Goal: Task Accomplishment & Management: Complete application form

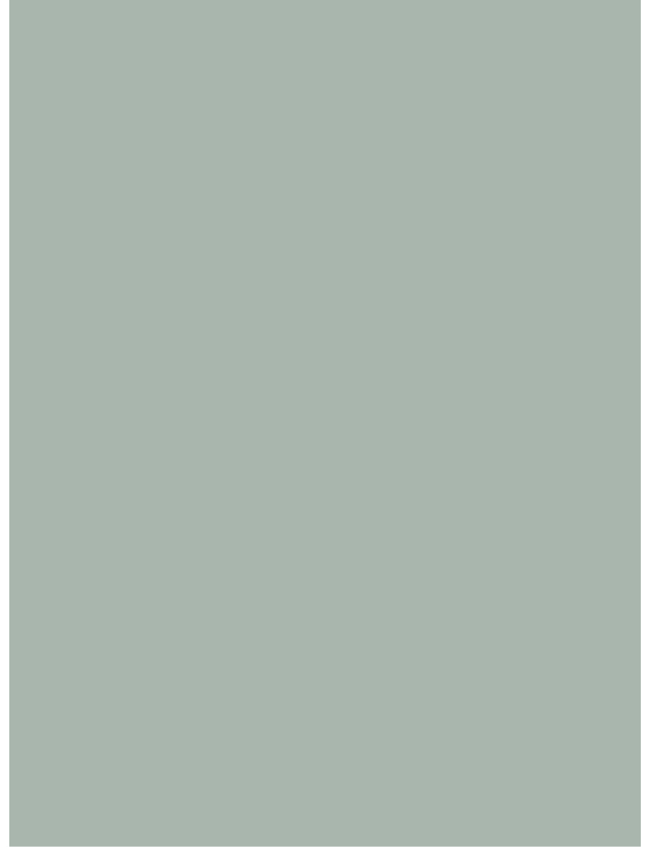
scroll to position [3349, 0]
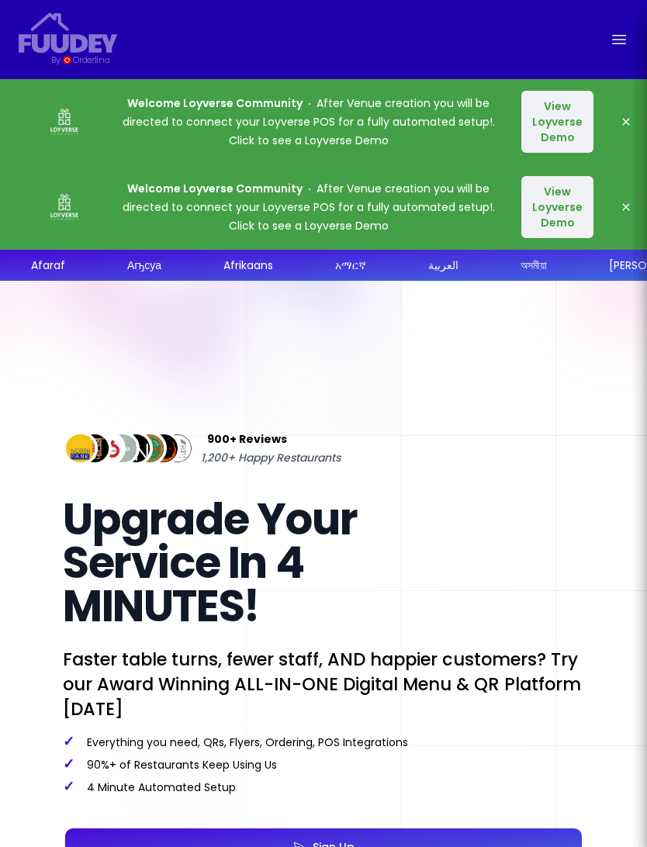
click at [620, 207] on icon "button" at bounding box center [626, 207] width 12 height 12
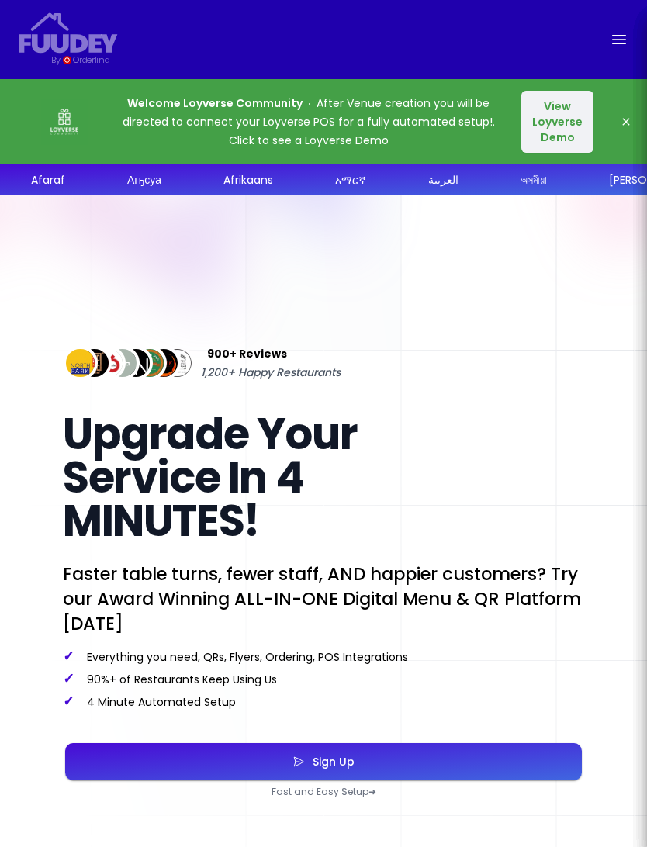
click at [555, 116] on button "View Loyverse Demo" at bounding box center [557, 122] width 72 height 62
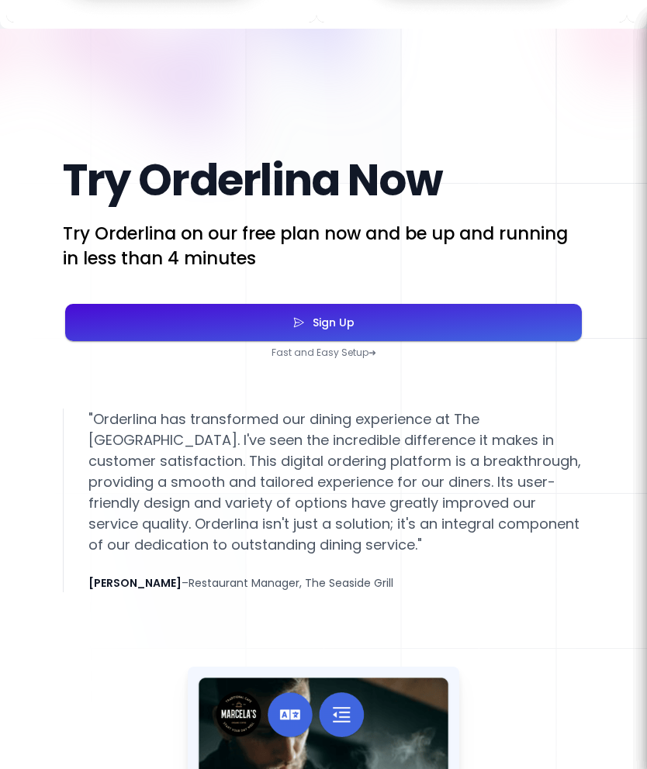
scroll to position [3707, 0]
click at [397, 341] on button "Sign Up" at bounding box center [323, 322] width 516 height 37
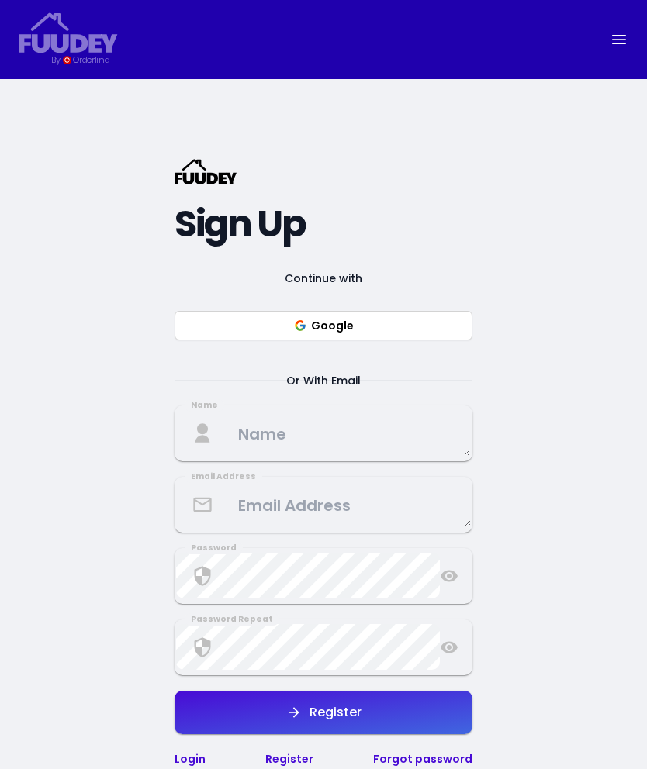
click at [393, 340] on button "Google" at bounding box center [323, 325] width 298 height 29
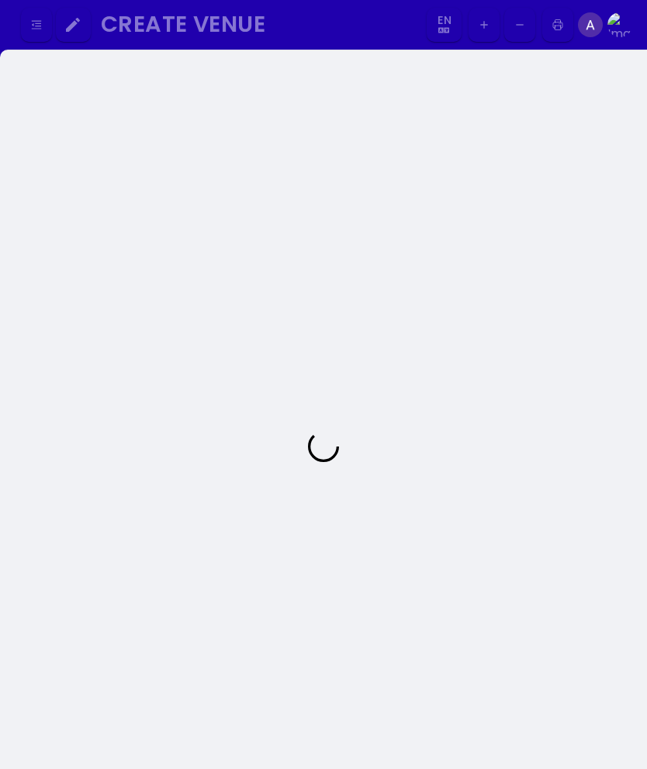
select select "en"
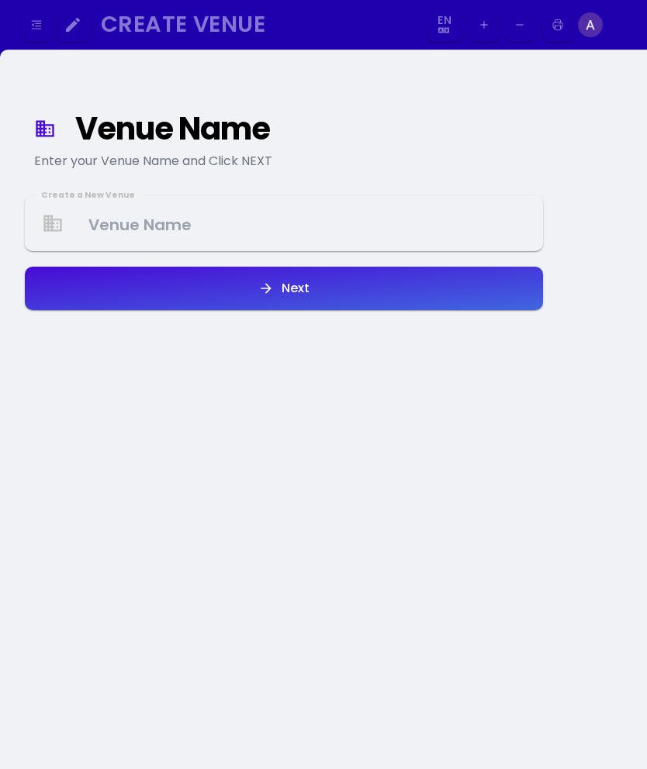
click at [317, 223] on Venue at bounding box center [283, 224] width 515 height 46
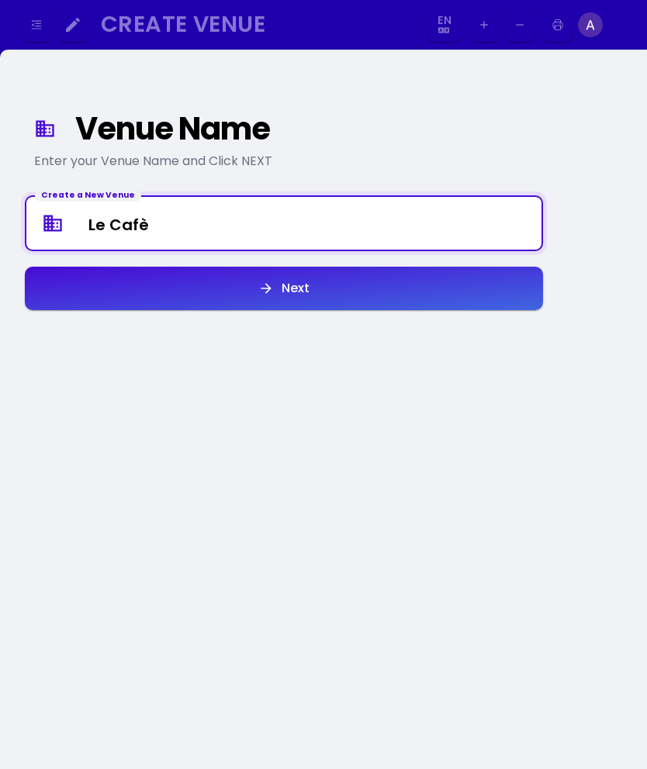
type Venue "Le Cafè"
click at [365, 288] on button "Next" at bounding box center [284, 288] width 518 height 43
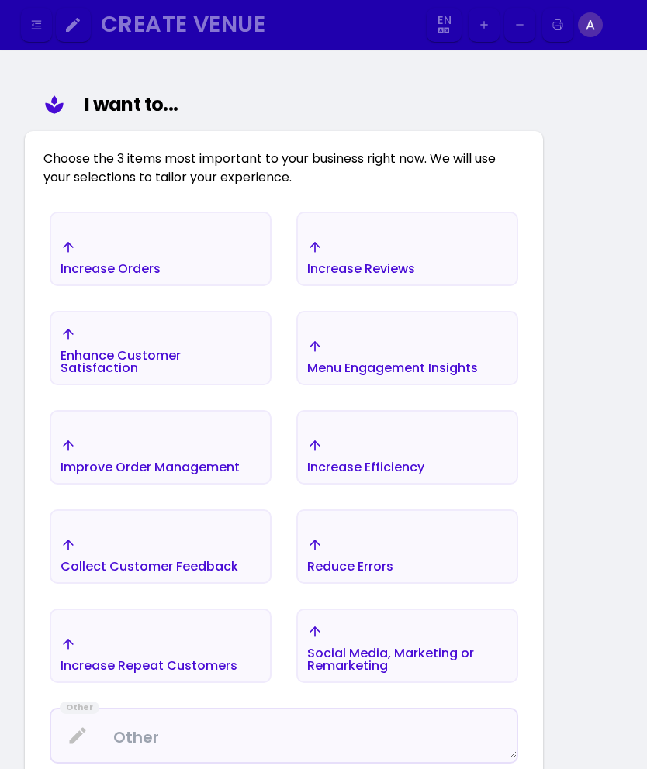
scroll to position [179, 0]
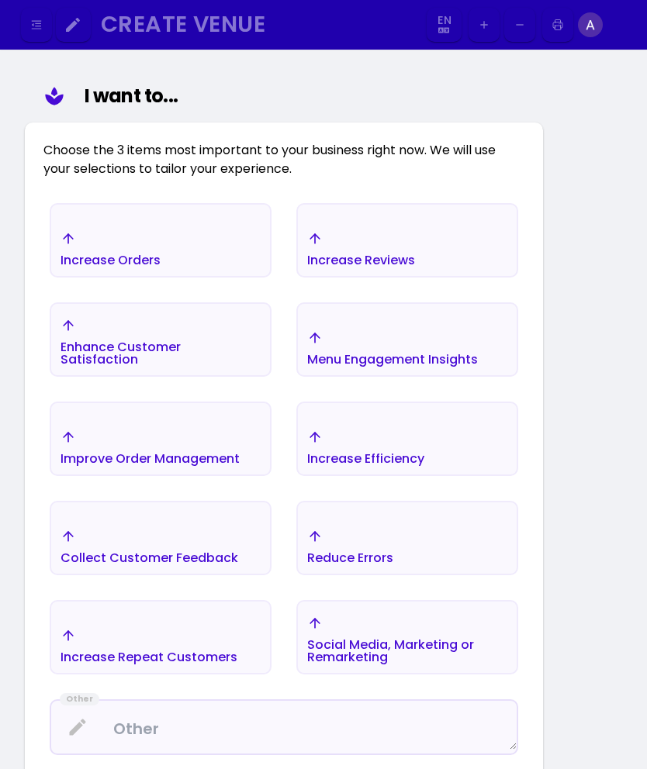
click at [161, 268] on div "Improve Order Management" at bounding box center [110, 250] width 100 height 36
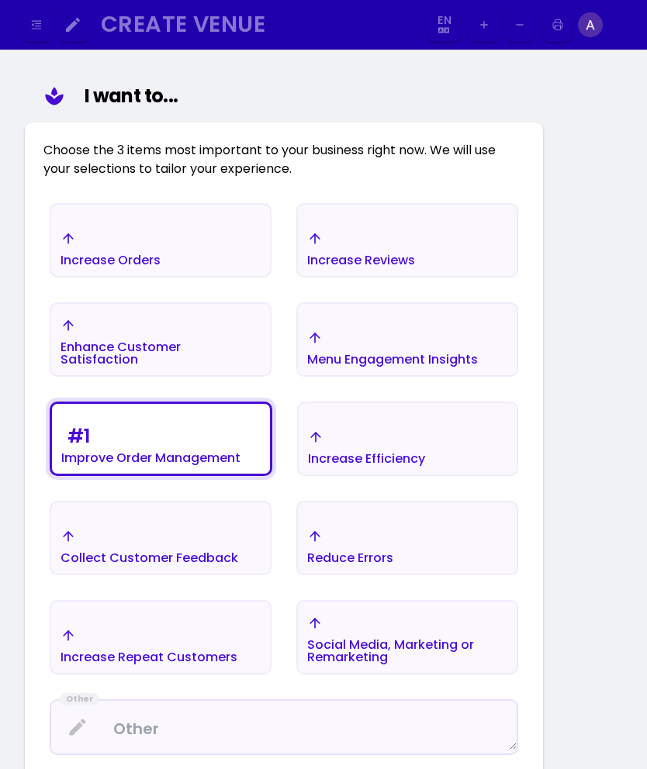
click at [161, 267] on div "Menu Engagement Insights" at bounding box center [110, 249] width 100 height 36
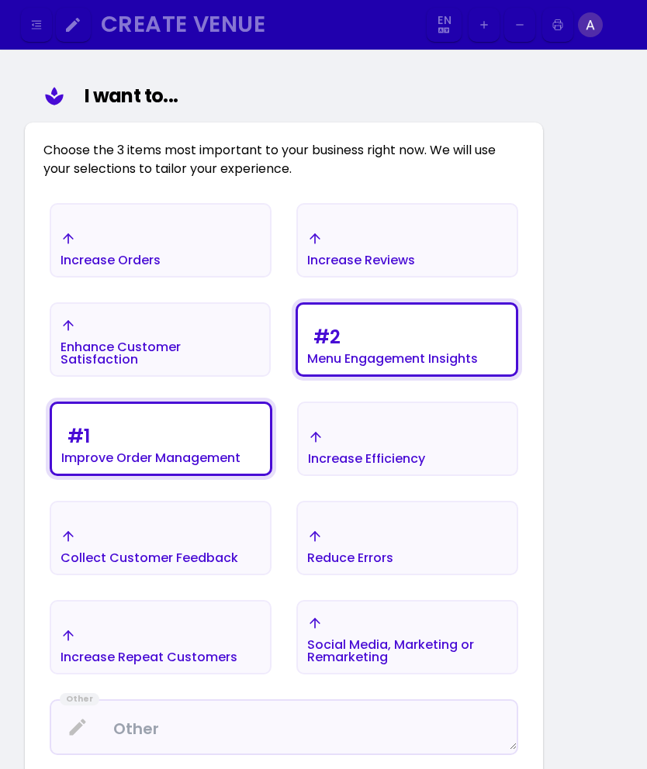
click at [161, 267] on div "# 2 Menu Engagement Insights" at bounding box center [110, 249] width 100 height 36
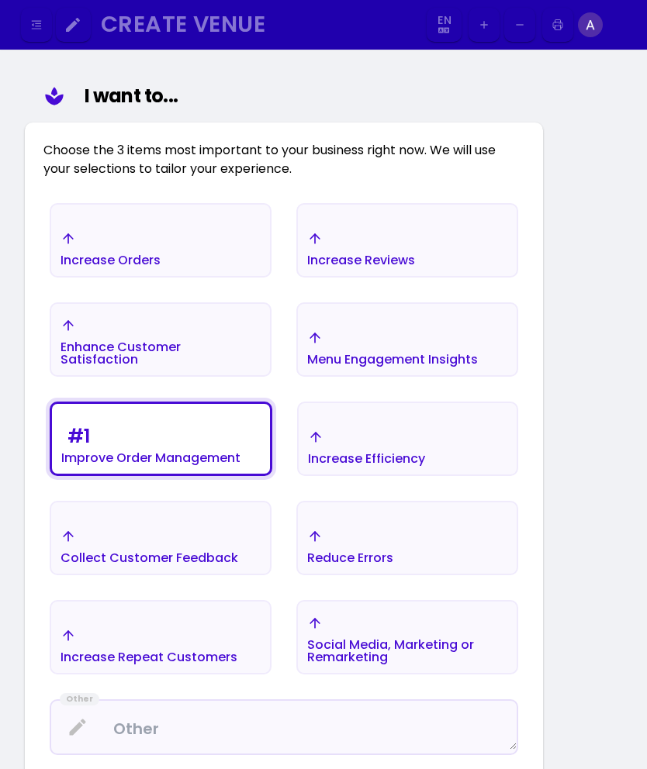
click at [161, 267] on div "Collect Customer Feedback" at bounding box center [110, 249] width 100 height 36
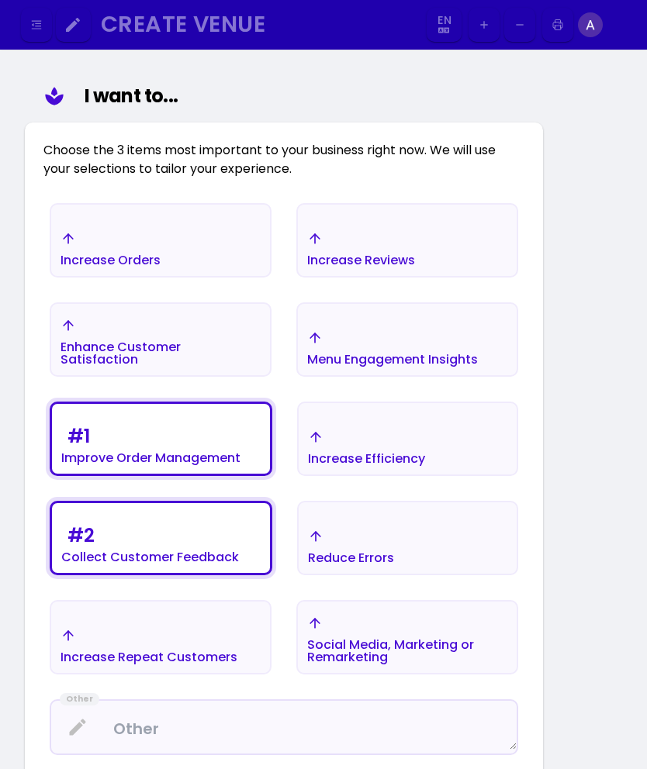
click at [178, 237] on div "Increase Orders" at bounding box center [160, 249] width 219 height 54
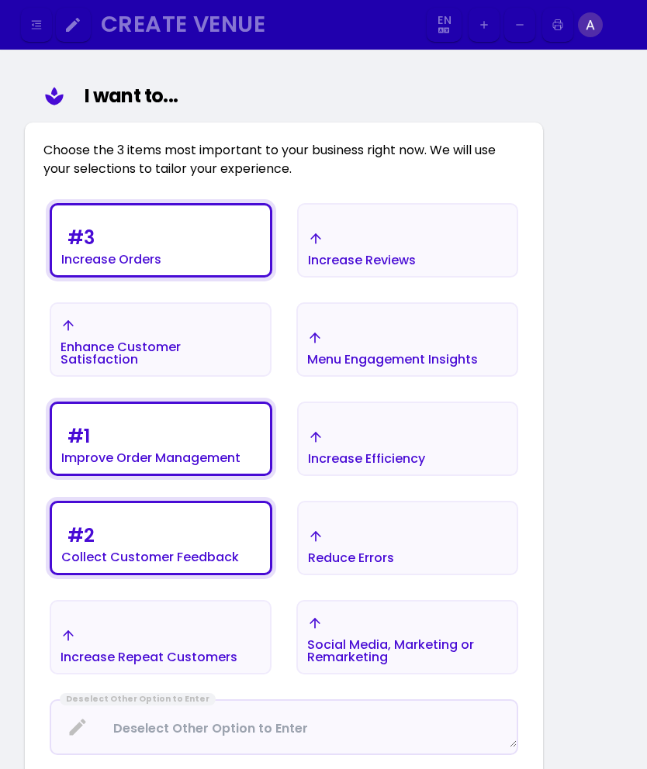
click at [161, 266] on div "# 1 Improve Order Management" at bounding box center [111, 244] width 100 height 43
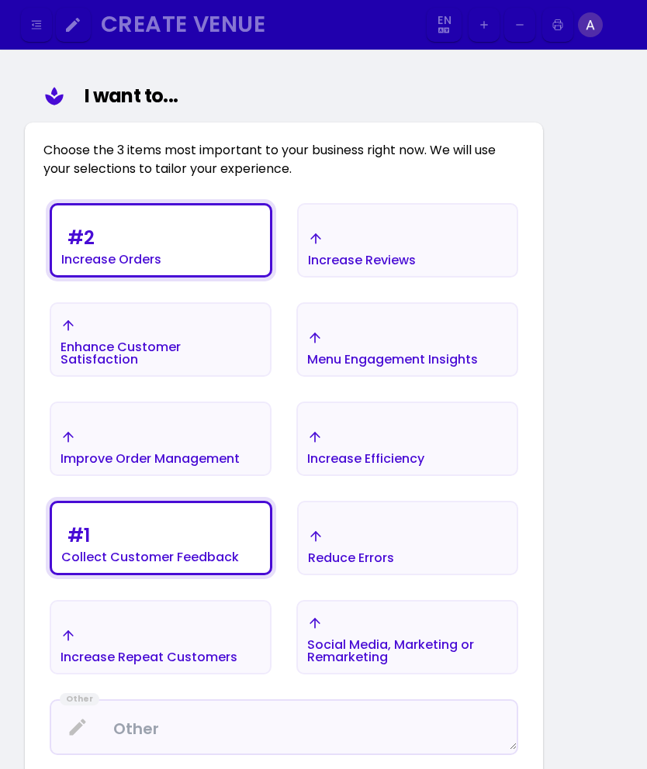
click at [161, 266] on div "Improve Order Management" at bounding box center [111, 244] width 100 height 43
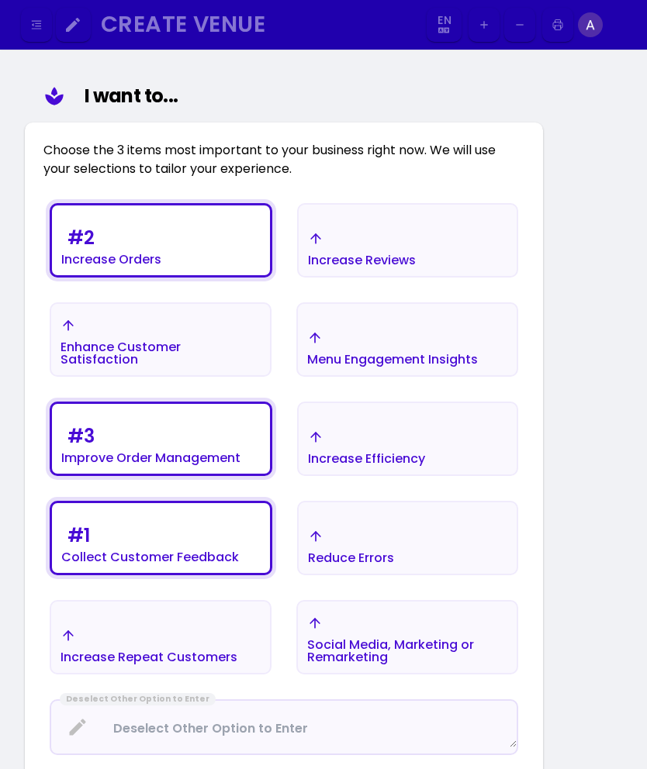
click at [161, 266] on div "# 1 Collect Customer Feedback" at bounding box center [111, 244] width 100 height 43
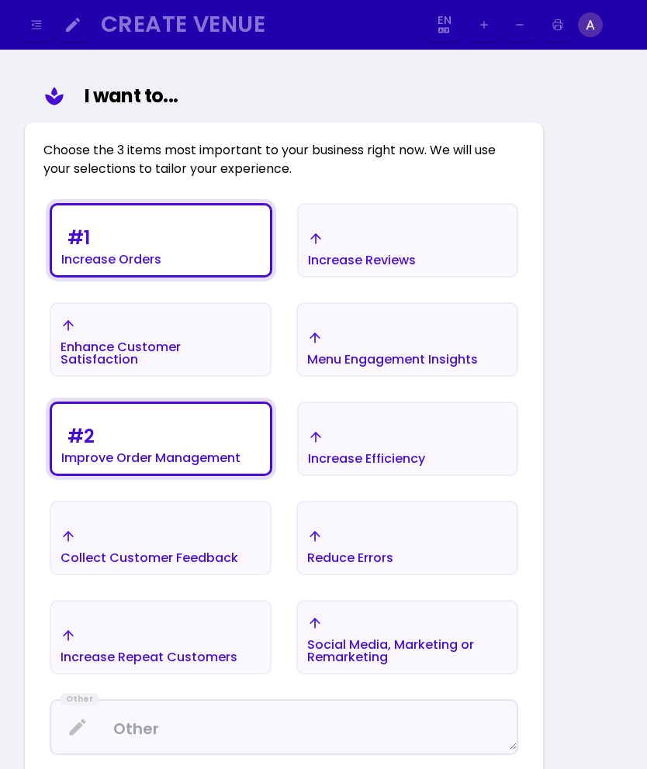
click at [161, 266] on div "Collect Customer Feedback" at bounding box center [111, 244] width 100 height 43
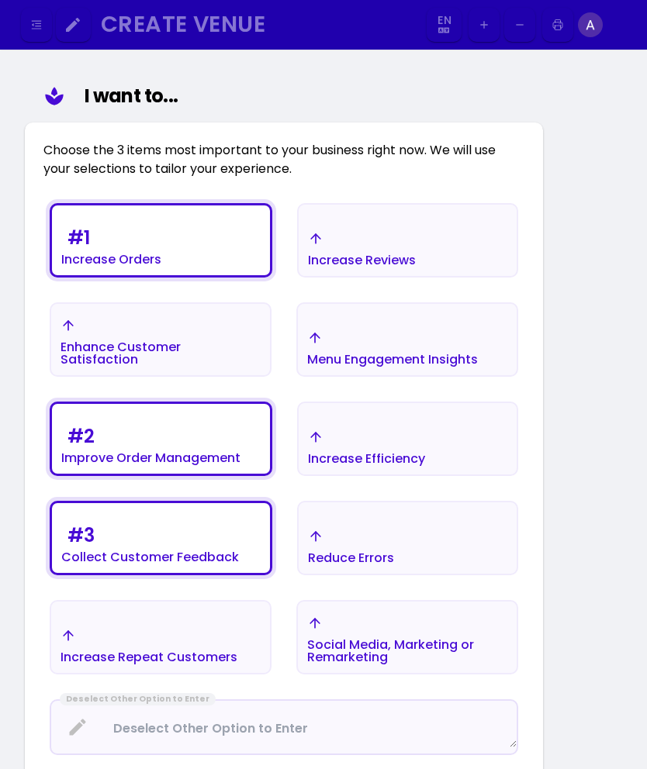
click at [161, 266] on div "Enhance Customer Satisfaction" at bounding box center [111, 244] width 100 height 43
click at [201, 236] on div "# 1 Increase Orders" at bounding box center [161, 244] width 218 height 62
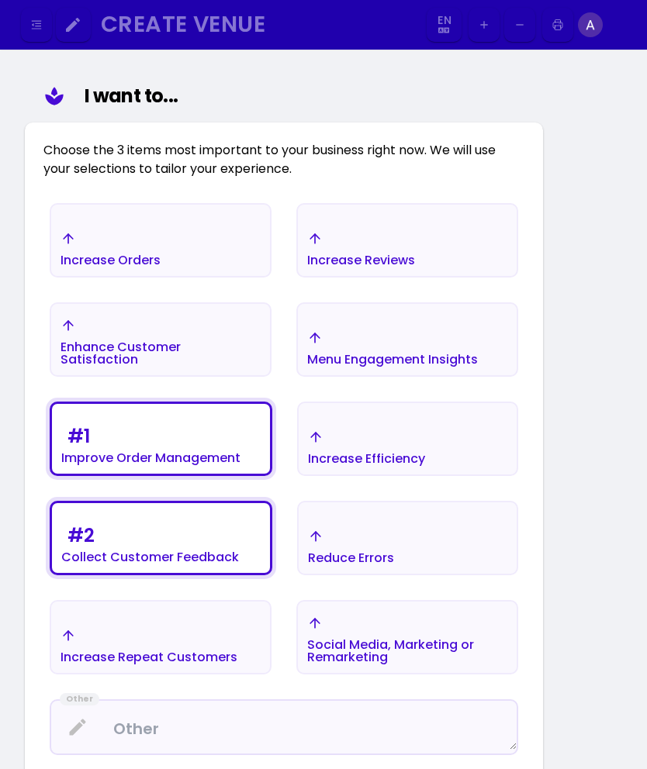
click at [161, 267] on div "Menu Engagement Insights" at bounding box center [110, 260] width 100 height 12
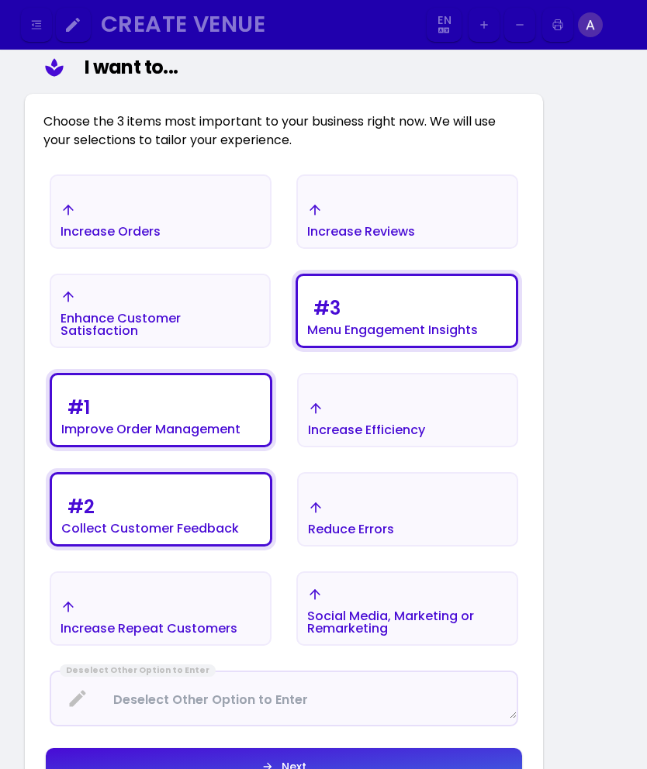
select select "en"
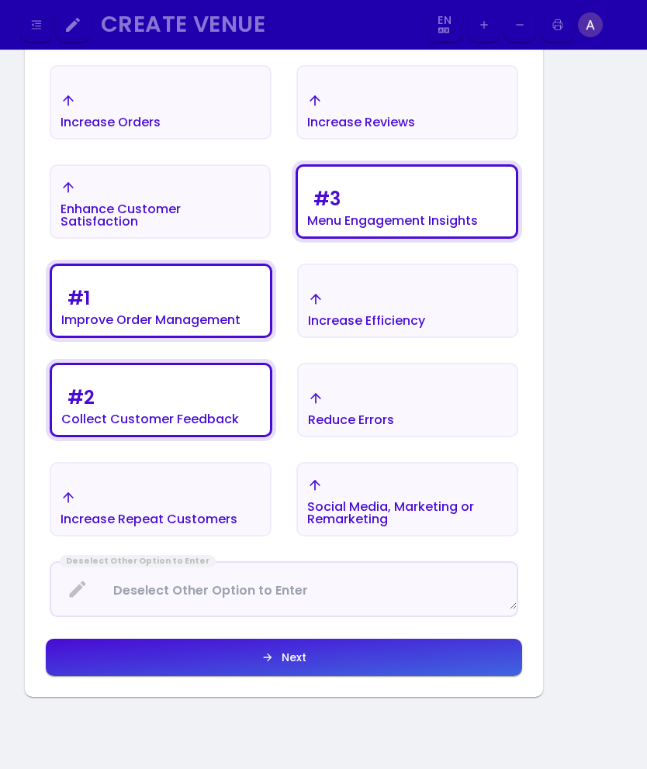
scroll to position [319, 0]
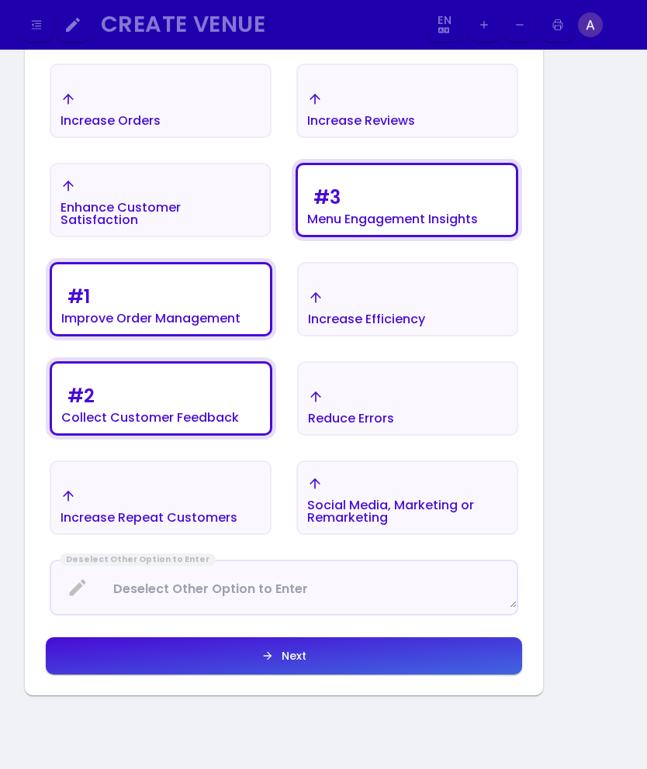
click at [383, 591] on Enter at bounding box center [283, 588] width 465 height 41
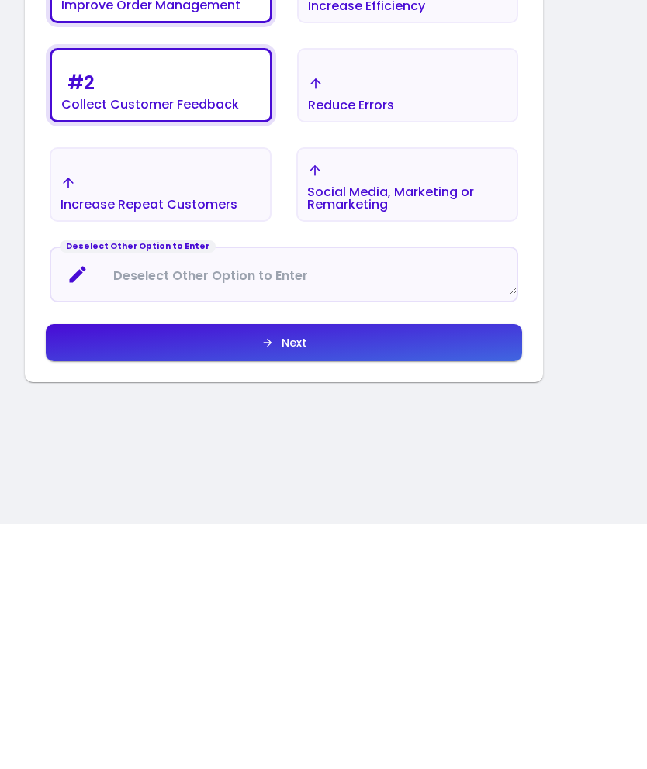
scroll to position [350, 0]
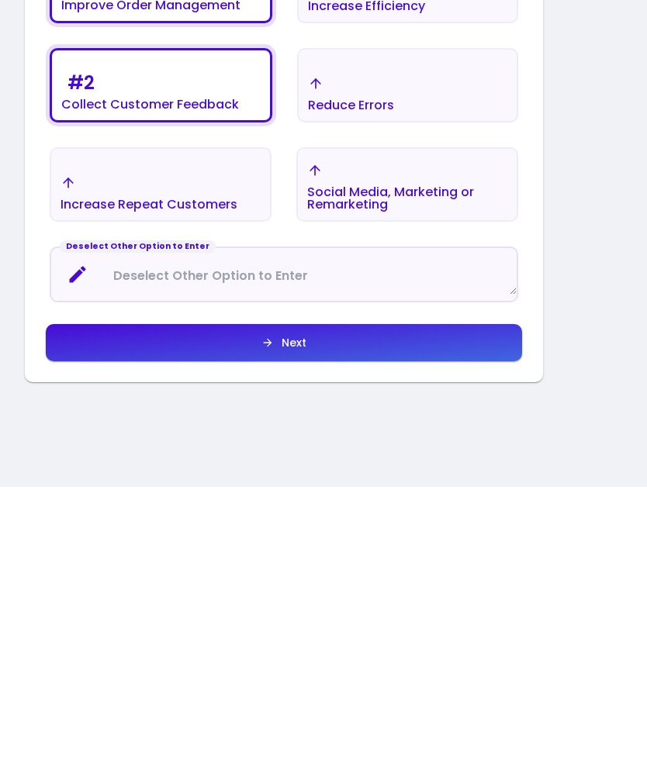
select select "en"
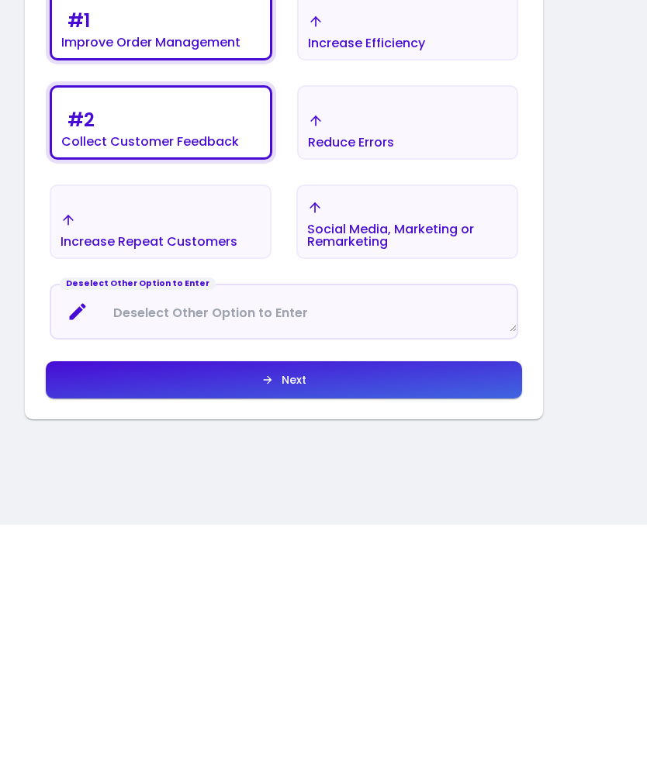
click at [374, 537] on Enter at bounding box center [283, 557] width 465 height 41
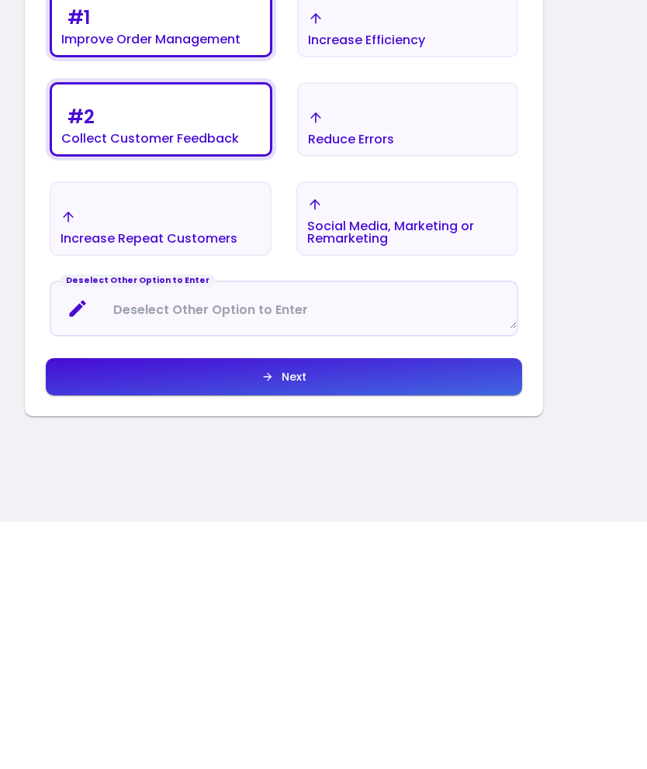
select select "en"
click at [343, 107] on button "Next" at bounding box center [407, 70] width 222 height 74
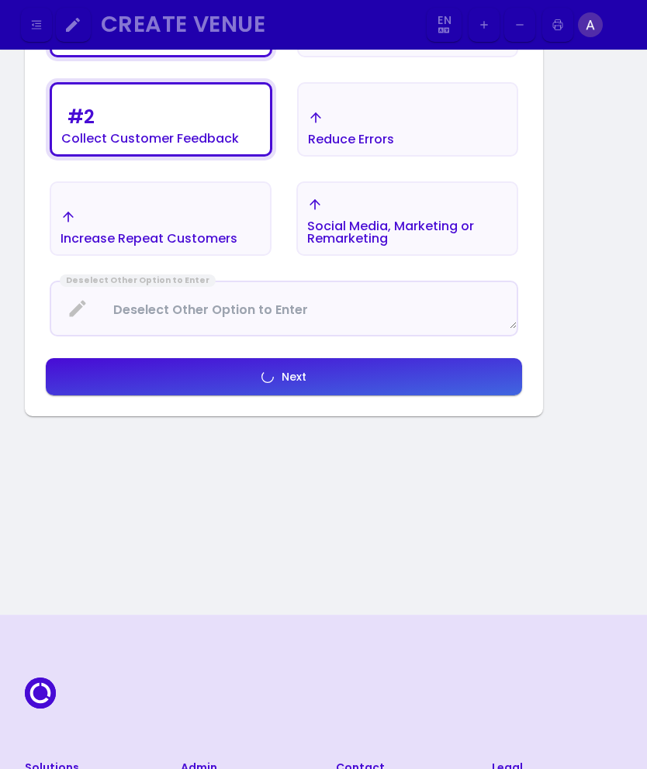
select select "en"
